Goal: Transaction & Acquisition: Download file/media

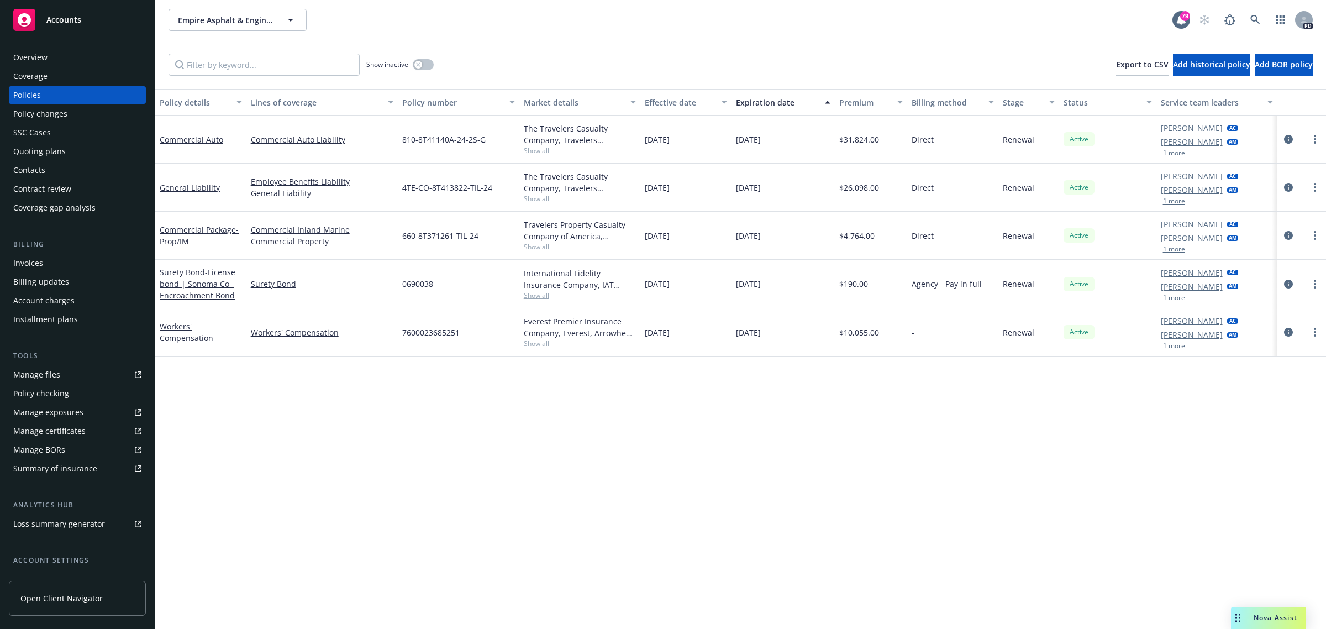
click at [65, 20] on span "Accounts" at bounding box center [63, 19] width 35 height 9
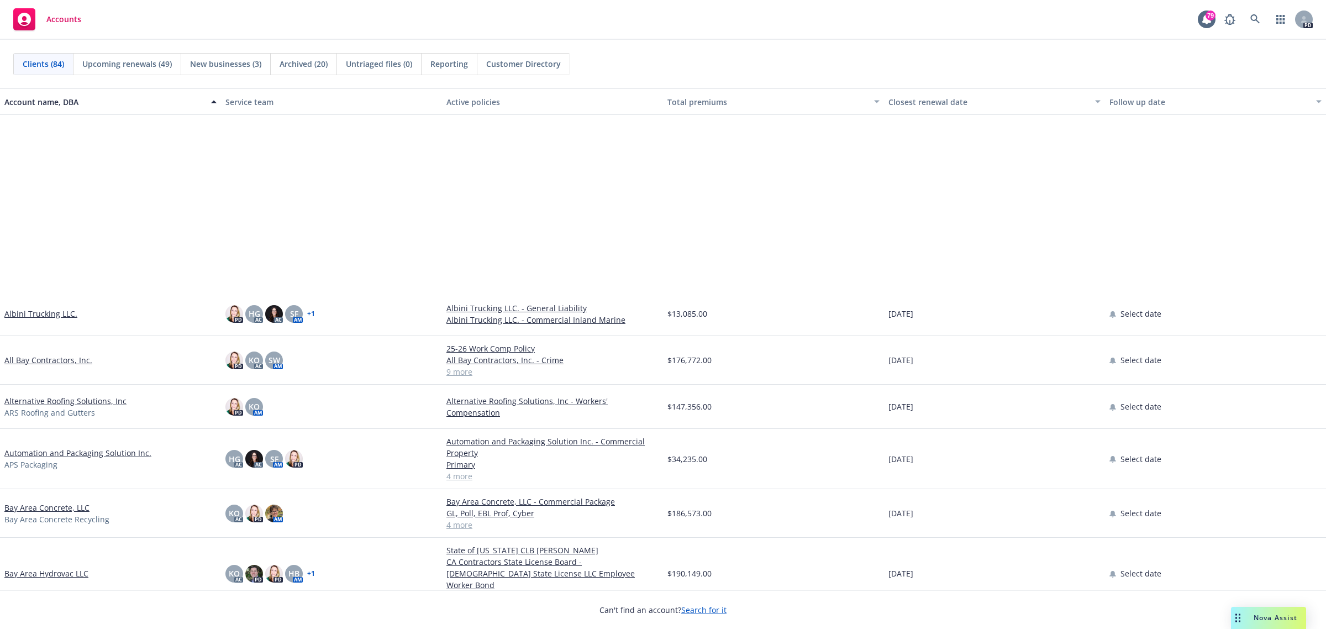
scroll to position [414, 0]
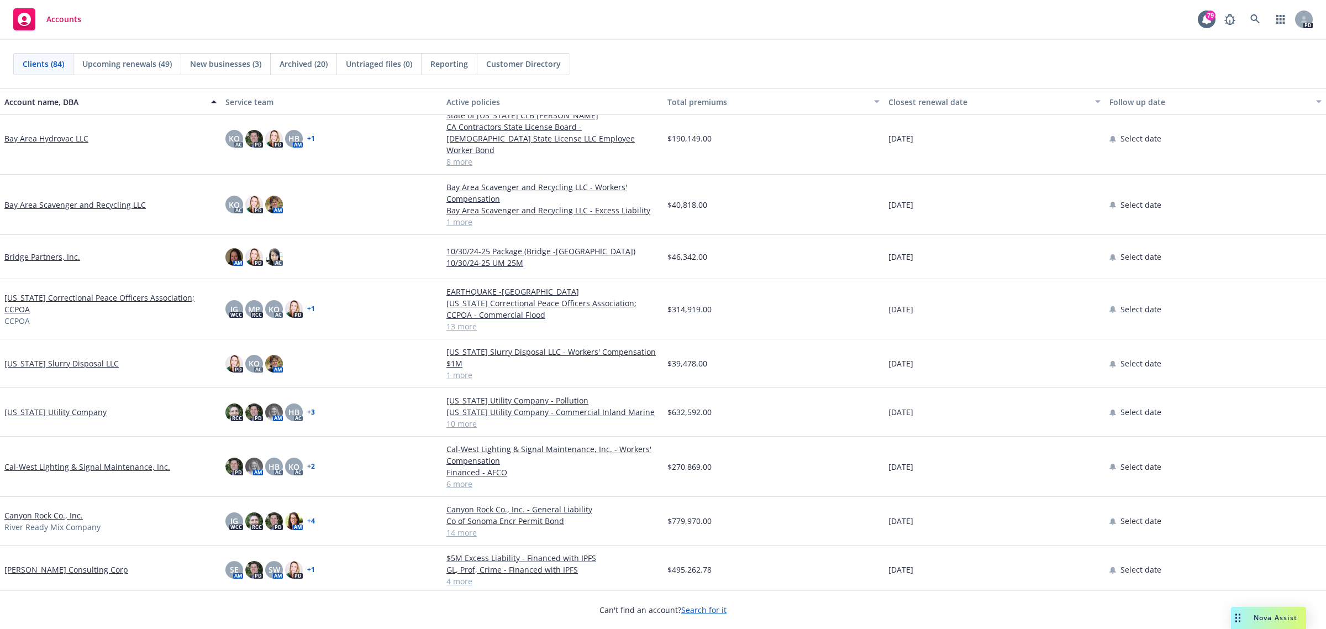
click at [38, 461] on link "Cal-West Lighting & Signal Maintenance, Inc." at bounding box center [87, 467] width 166 height 12
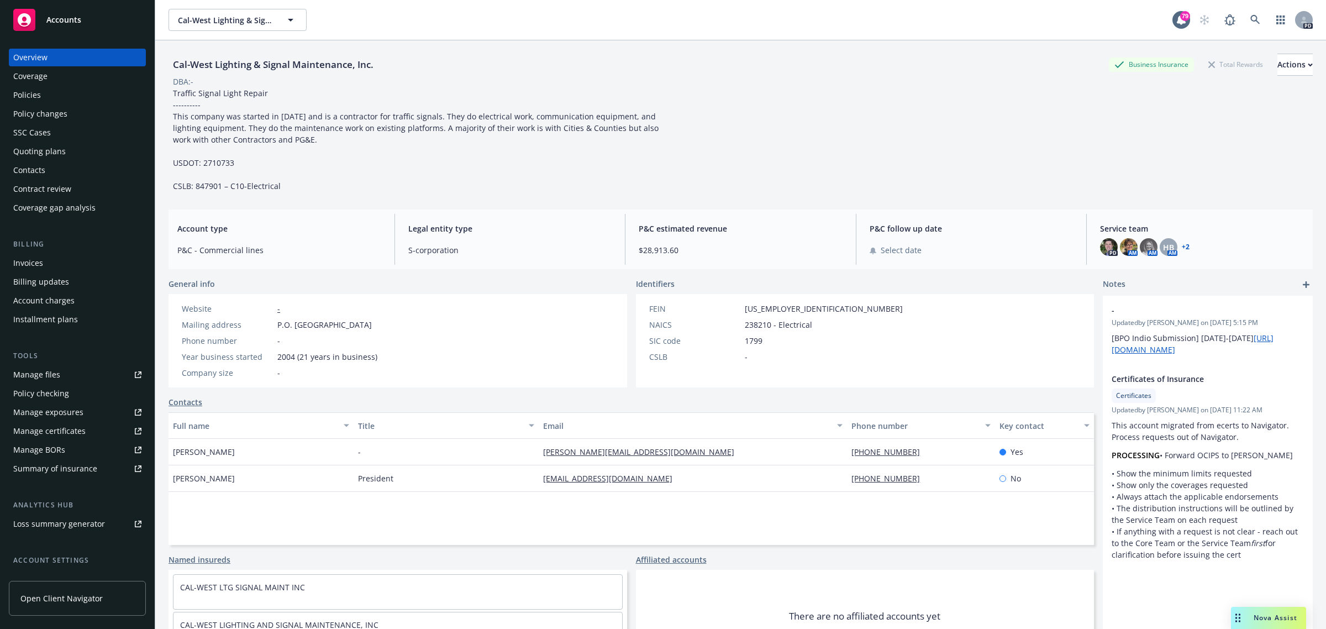
click at [68, 428] on div "Manage certificates" at bounding box center [49, 431] width 72 height 18
click at [66, 17] on span "Accounts" at bounding box center [63, 19] width 35 height 9
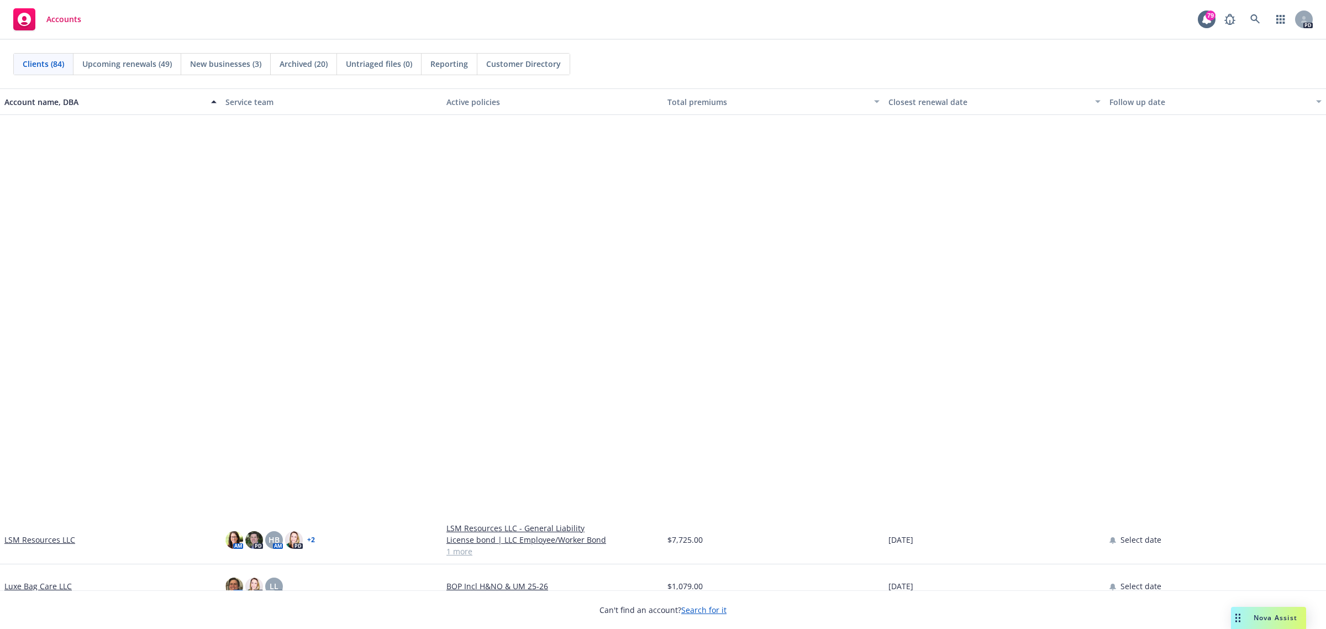
scroll to position [2072, 0]
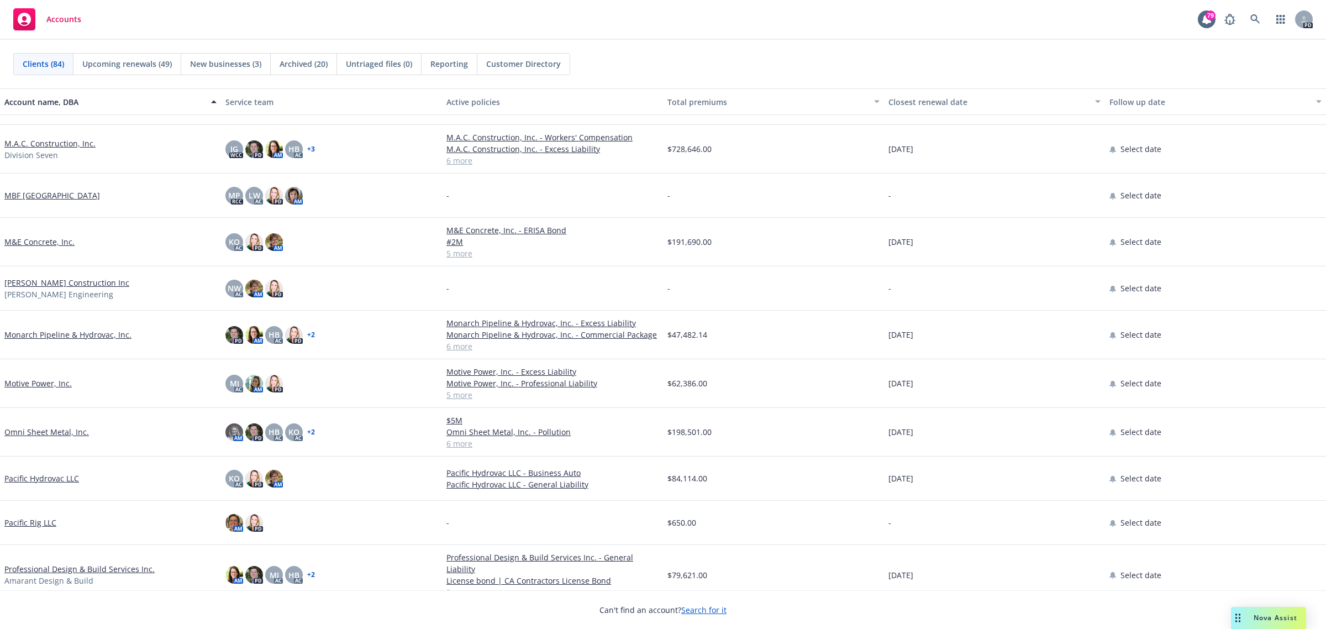
click at [36, 431] on link "Omni Sheet Metal, Inc." at bounding box center [46, 432] width 85 height 12
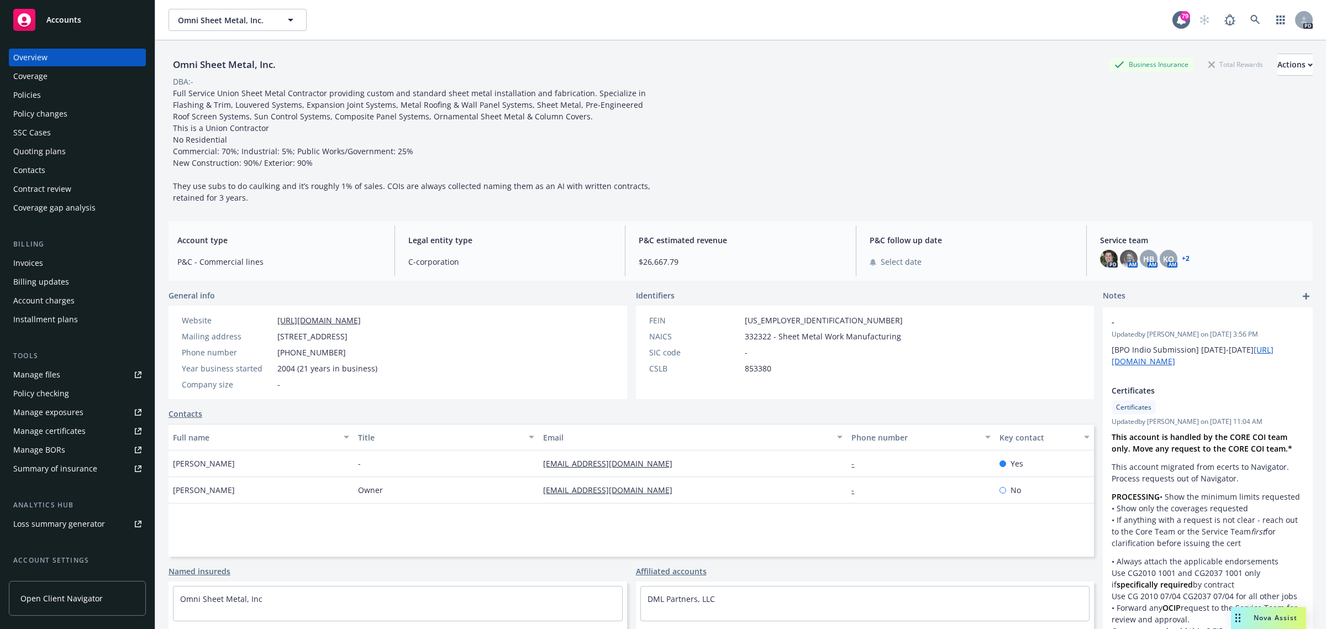
click at [65, 427] on div "Manage certificates" at bounding box center [49, 431] width 72 height 18
click at [61, 22] on span "Accounts" at bounding box center [63, 19] width 35 height 9
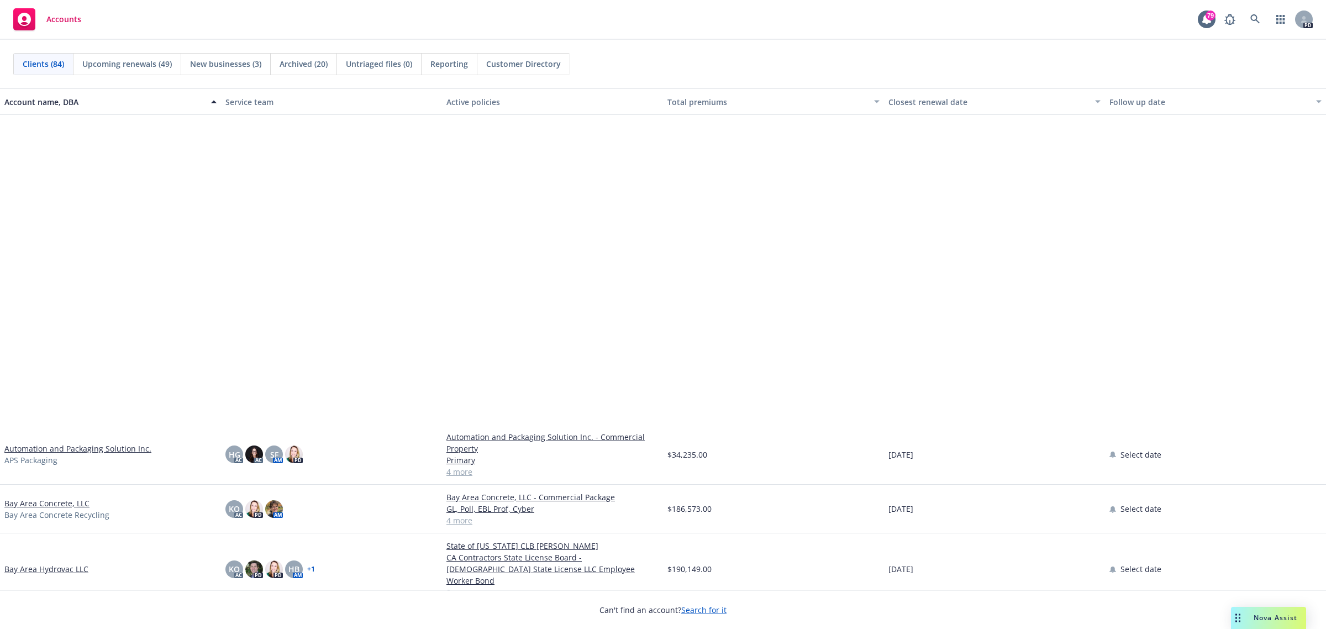
scroll to position [414, 0]
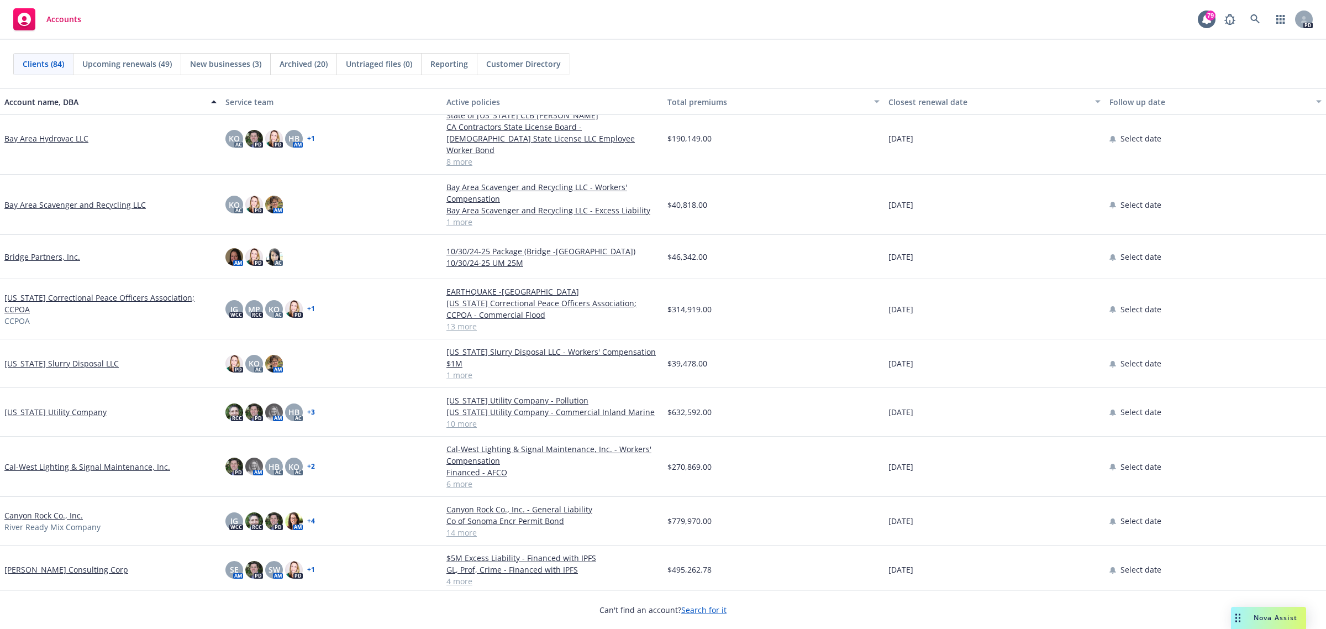
click at [37, 406] on link "[US_STATE] Utility Company" at bounding box center [55, 412] width 102 height 12
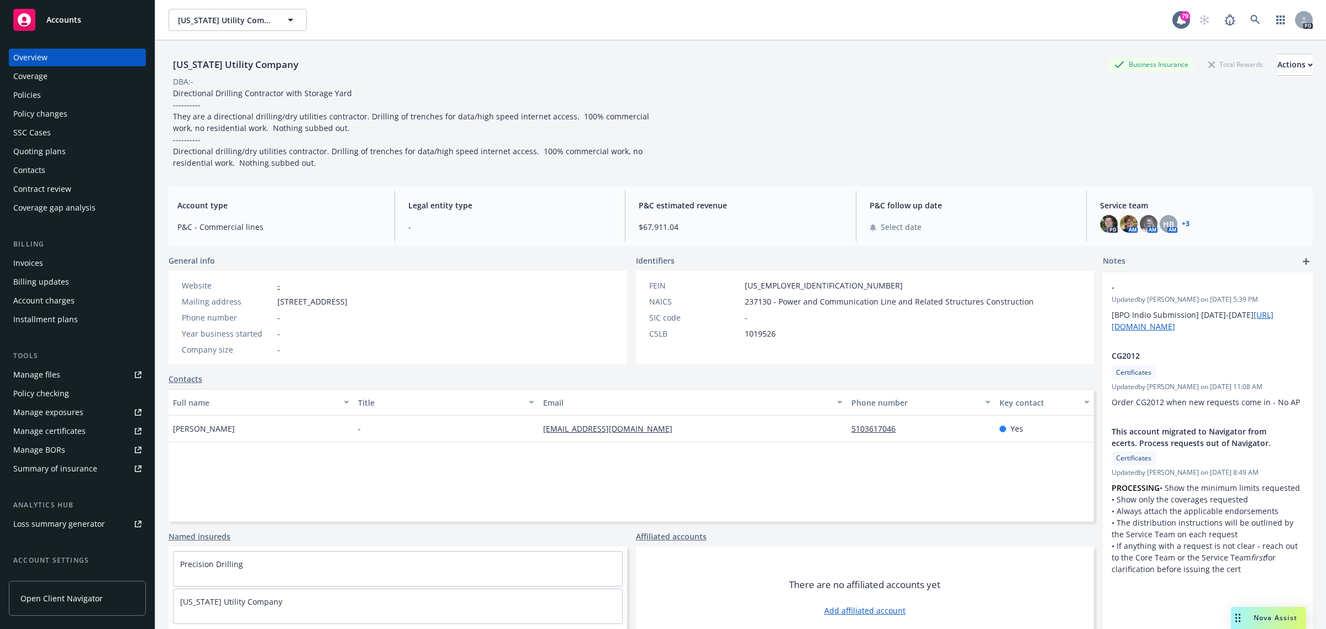
click at [52, 429] on div "Manage certificates" at bounding box center [49, 431] width 72 height 18
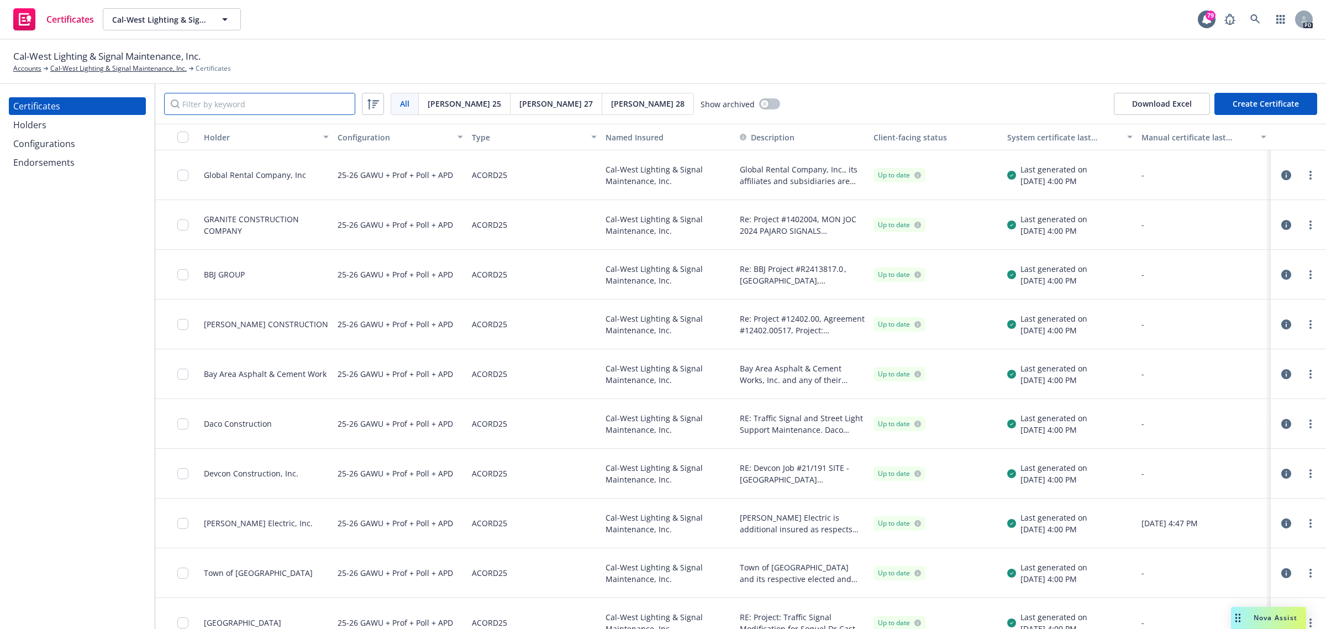
click at [227, 101] on input "Filter by keyword" at bounding box center [259, 104] width 191 height 22
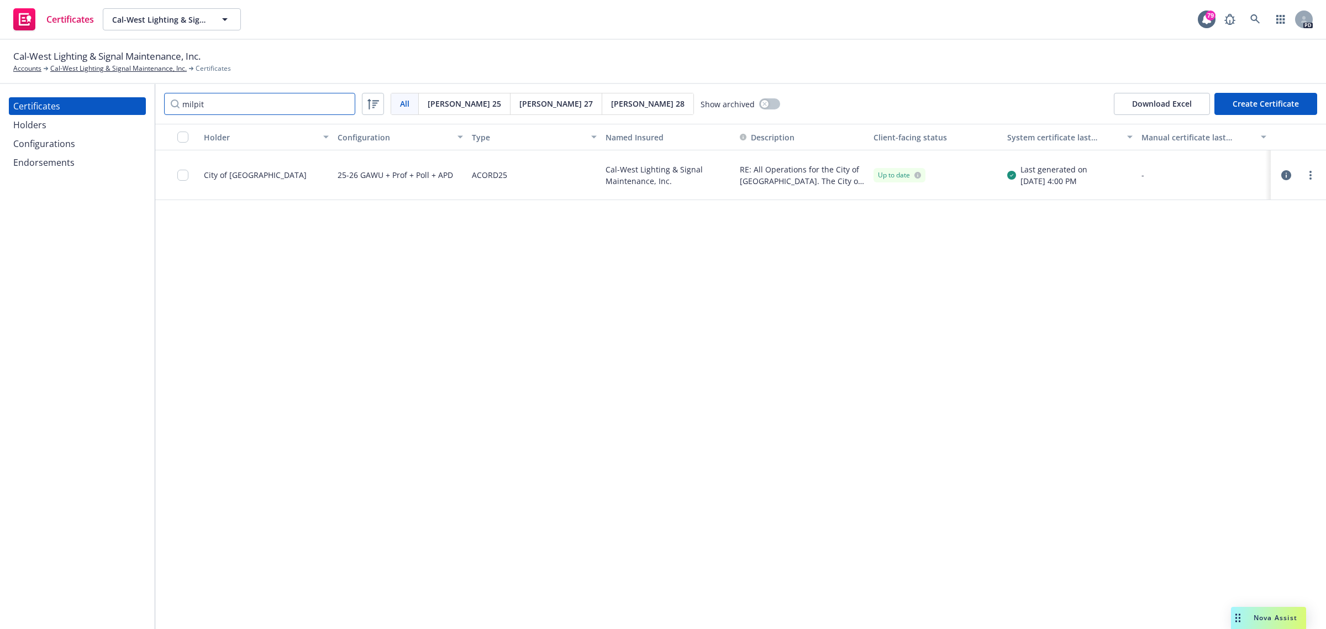
type input "milpit"
click at [181, 173] on input "checkbox" at bounding box center [182, 175] width 11 height 11
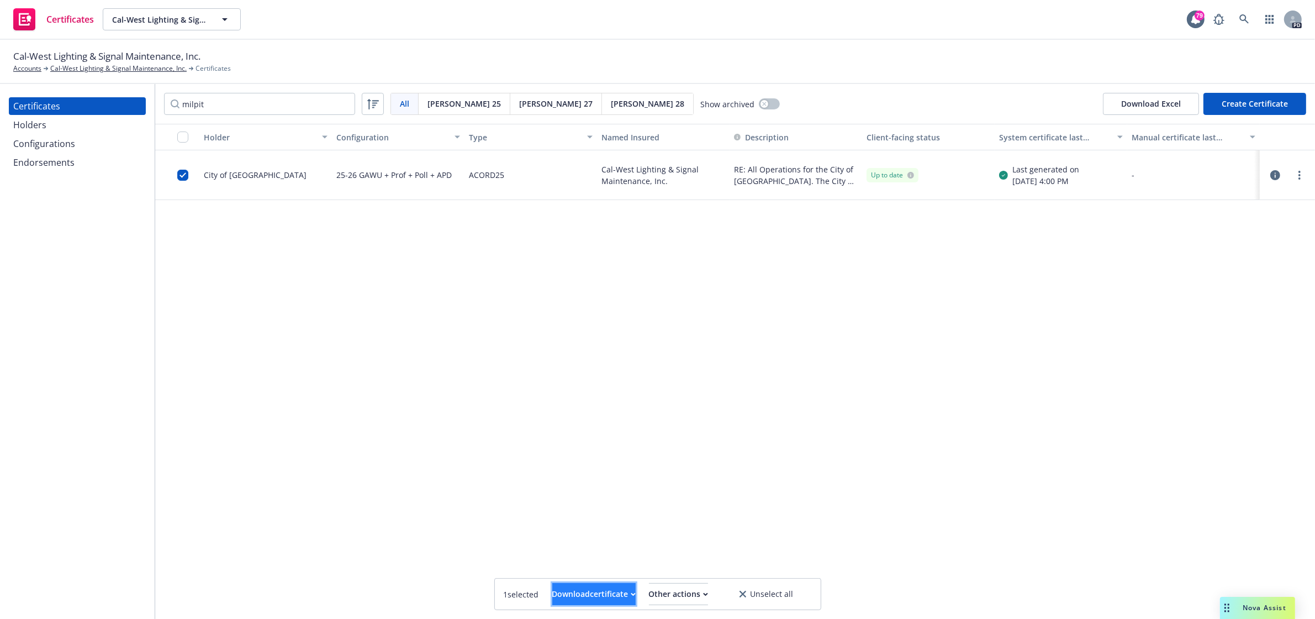
click at [584, 587] on div "Download certificate" at bounding box center [593, 593] width 83 height 21
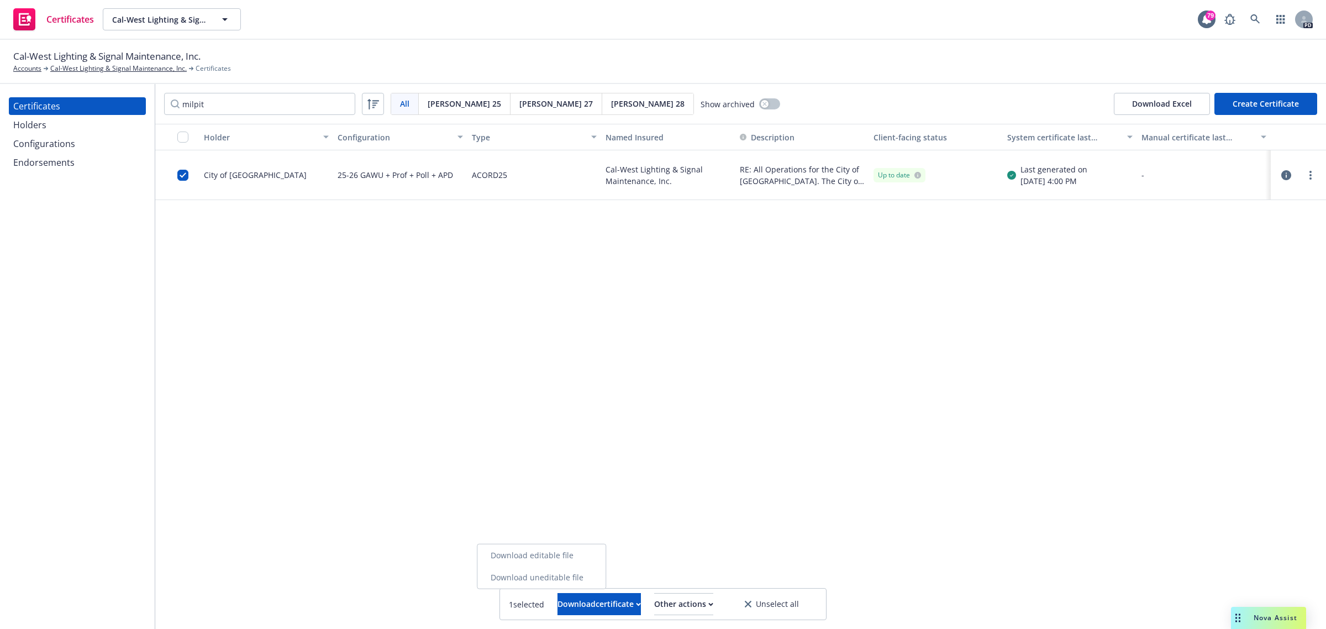
click at [582, 577] on link "Download uneditable file" at bounding box center [541, 577] width 128 height 22
